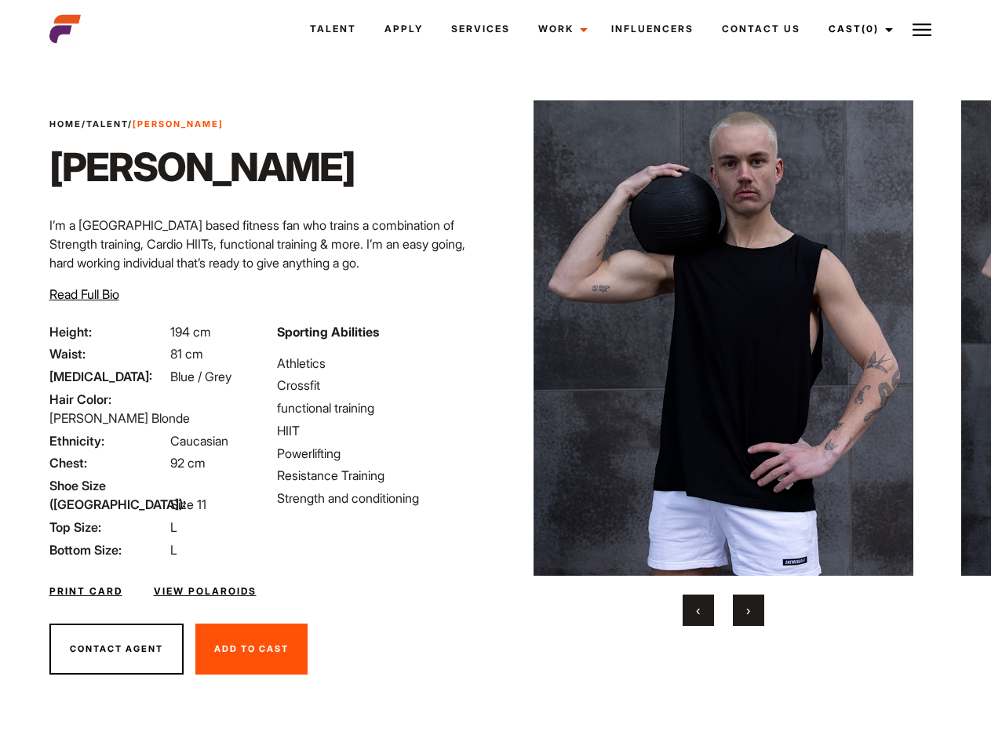
click at [856, 29] on link "Cast (0)" at bounding box center [858, 29] width 88 height 42
click at [922, 29] on img at bounding box center [921, 29] width 19 height 19
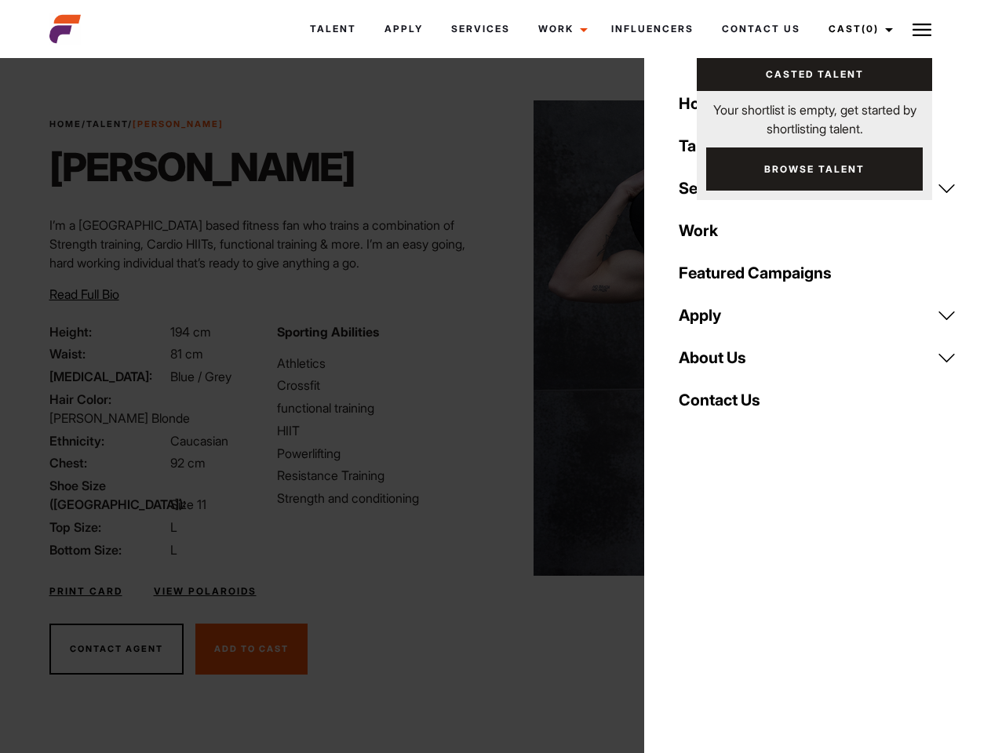
click at [723, 363] on img at bounding box center [723, 337] width 381 height 475
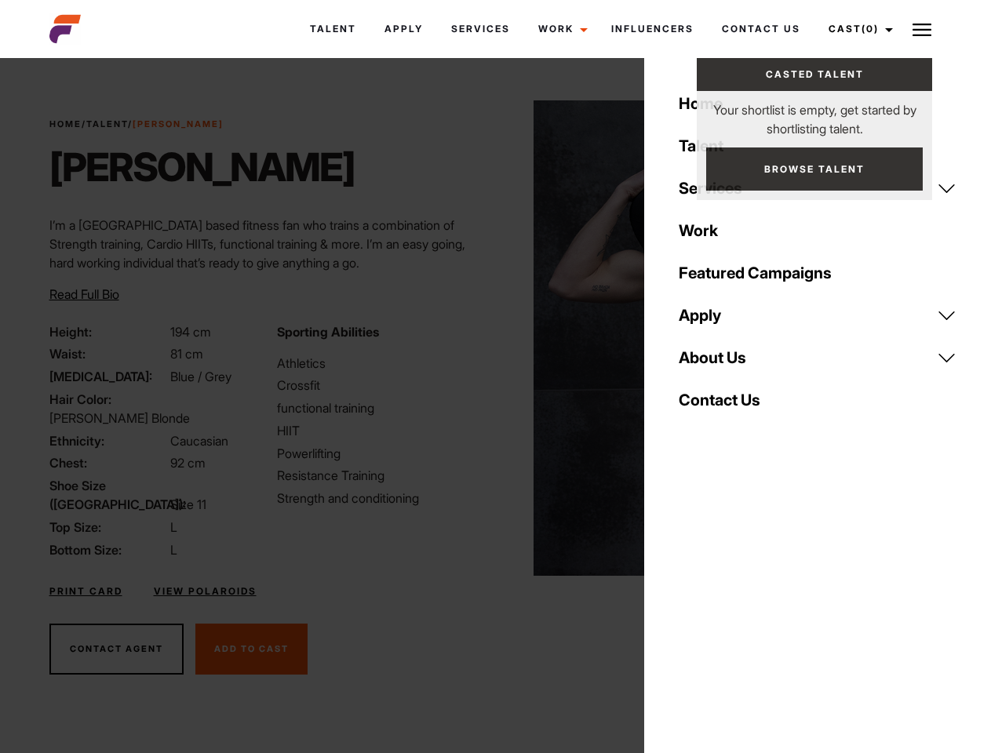
click at [495, 338] on div "Sporting Abilities Athletics Crossfit functional training HIIT Powerlifting Res…" at bounding box center [382, 440] width 228 height 237
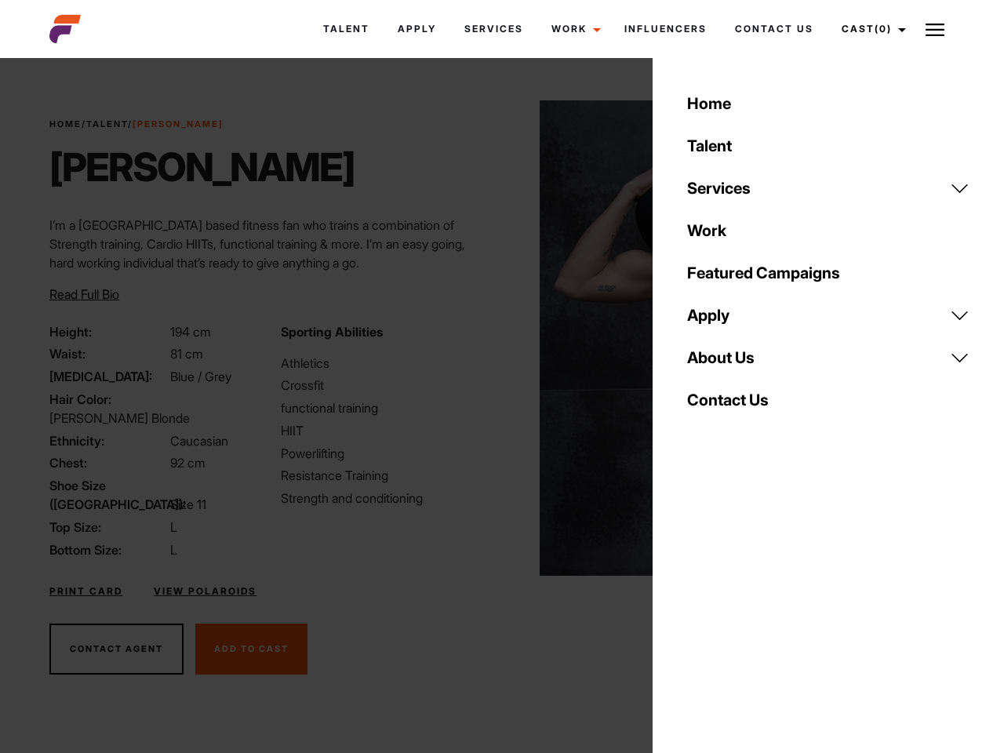
click at [698, 610] on div "Home Talent Services Talent Casting Photography Videography Creative Hair and M…" at bounding box center [828, 376] width 351 height 753
click at [748, 610] on div "Home Talent Services Talent Casting Photography Videography Creative Hair and M…" at bounding box center [828, 376] width 351 height 753
